Goal: Check status: Check status

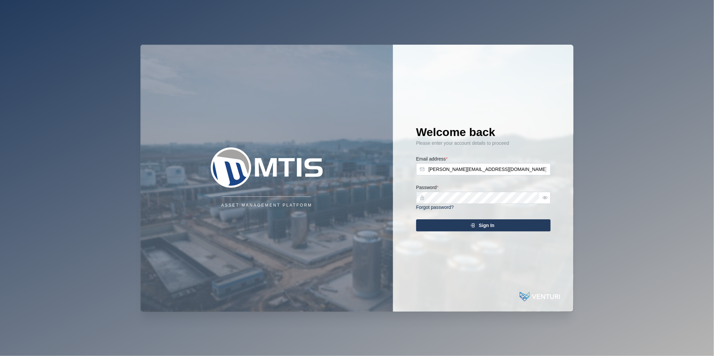
click at [479, 227] on div "Sign In" at bounding box center [483, 225] width 124 height 11
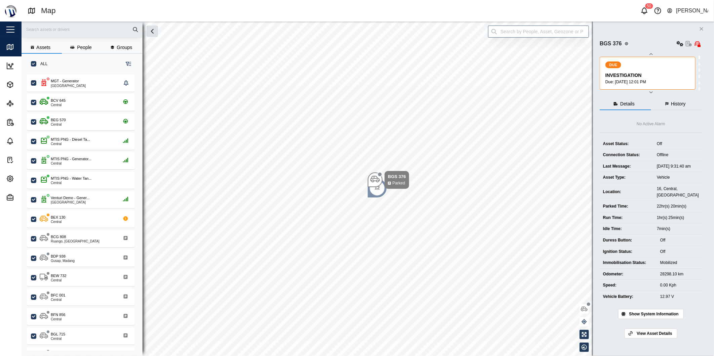
scroll to position [6, 6]
click at [535, 28] on input "search" at bounding box center [538, 32] width 101 height 12
click at [545, 55] on div "BEG 570" at bounding box center [539, 48] width 100 height 15
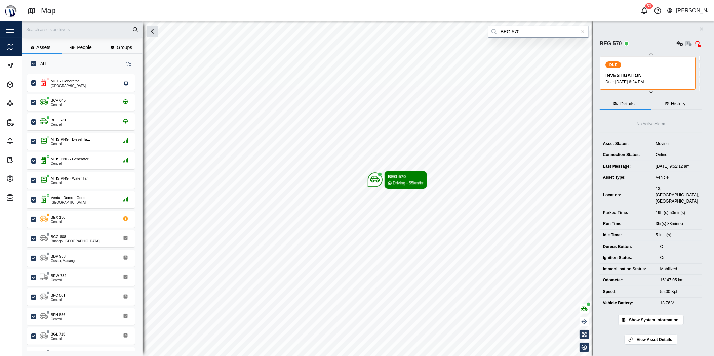
type input "BEG 570"
click at [584, 32] on icon at bounding box center [583, 31] width 3 height 3
click at [574, 31] on input "search" at bounding box center [538, 32] width 101 height 12
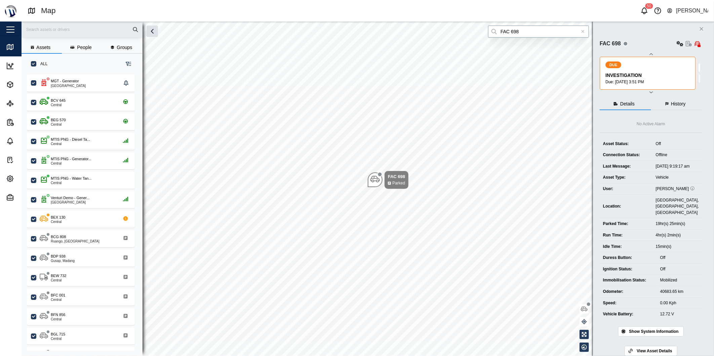
type input "FAC 698"
click at [584, 33] on icon at bounding box center [583, 31] width 4 height 5
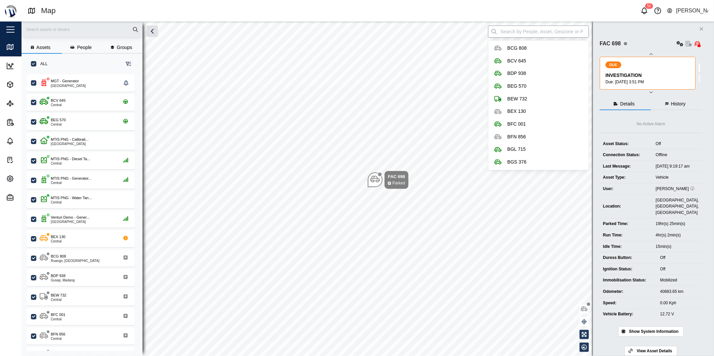
click at [573, 27] on input "search" at bounding box center [538, 32] width 101 height 12
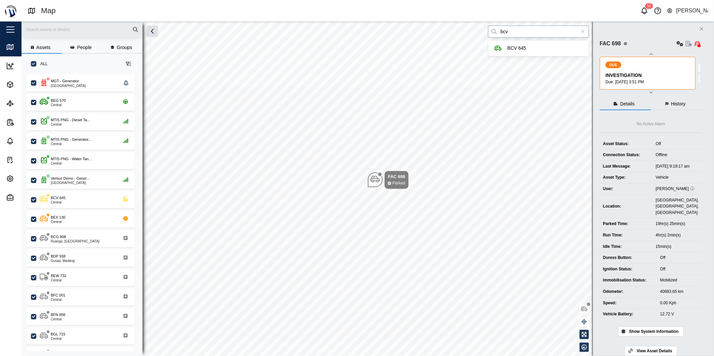
type input "bcv"
